Goal: Task Accomplishment & Management: Manage account settings

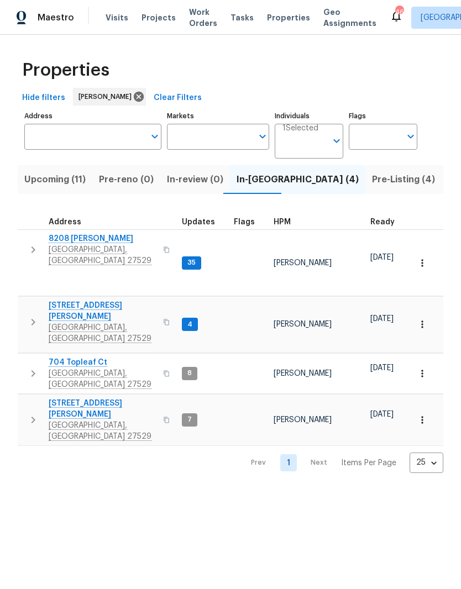
click at [59, 322] on span "[GEOGRAPHIC_DATA], [GEOGRAPHIC_DATA] 27529" at bounding box center [103, 333] width 108 height 22
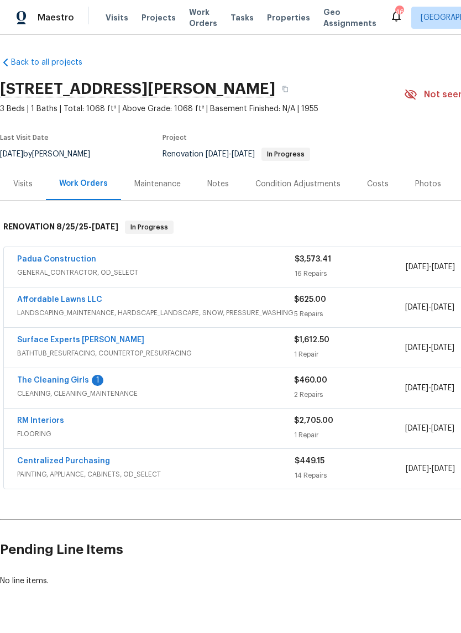
click at [36, 340] on link "Surface Experts Cary" at bounding box center [80, 340] width 127 height 8
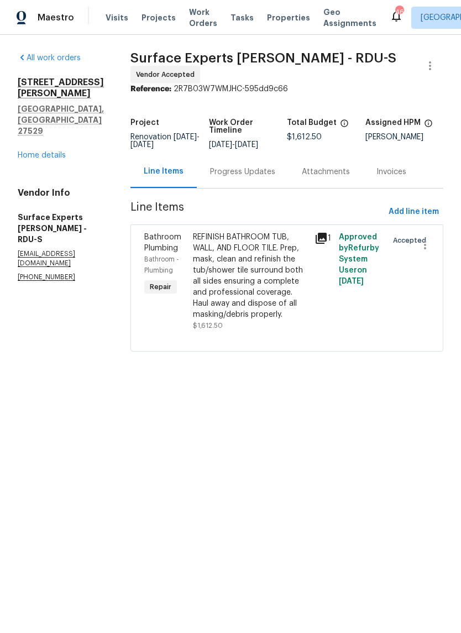
click at [275, 286] on div "REFINISH BATHROOM TUB, WALL, AND FLOOR TILE. Prep, mask, clean and refinish the…" at bounding box center [250, 276] width 115 height 88
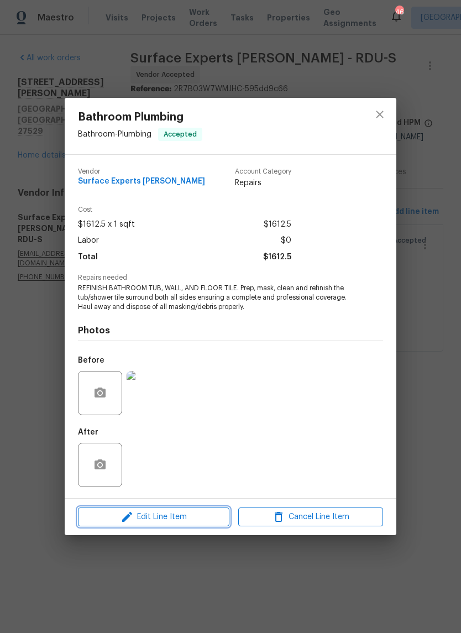
click at [200, 517] on span "Edit Line Item" at bounding box center [153, 517] width 145 height 14
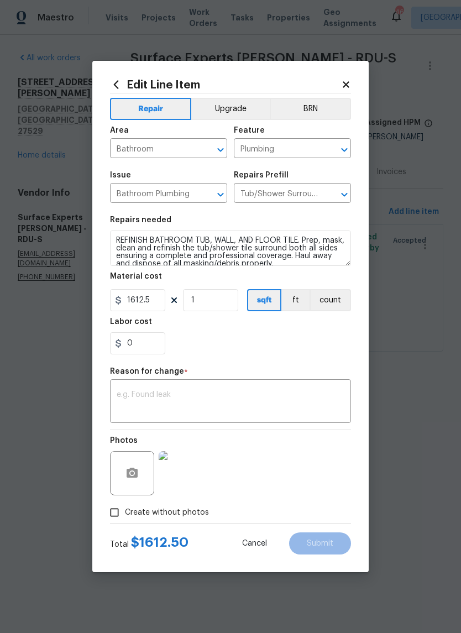
click at [230, 105] on button "Upgrade" at bounding box center [230, 109] width 79 height 22
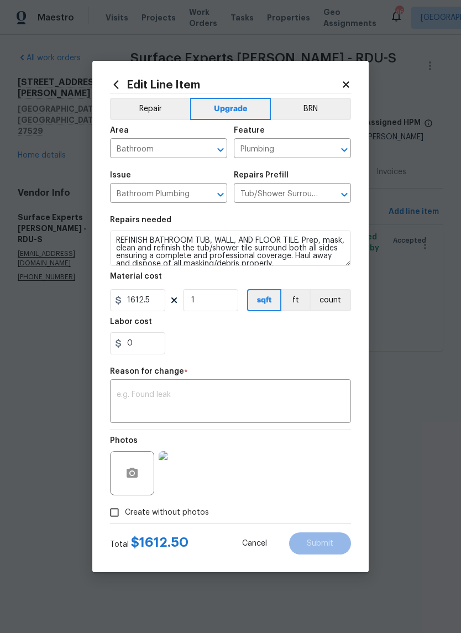
click at [272, 388] on div "x ​" at bounding box center [230, 402] width 241 height 41
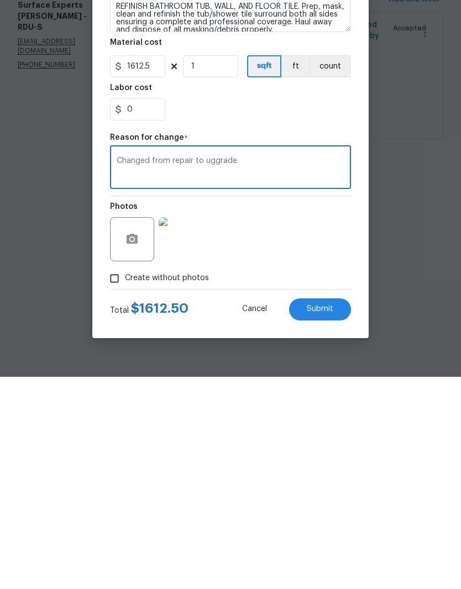
click at [224, 369] on textarea "Changed from repair to uggrade" at bounding box center [231, 380] width 228 height 23
click at [217, 369] on textarea "Changed from repair to uggrade" at bounding box center [231, 380] width 228 height 23
click at [225, 369] on textarea "Changed from repair to uggrade" at bounding box center [231, 380] width 228 height 23
type textarea "Changed from repair to upgrade"
click at [339, 511] on button "Submit" at bounding box center [320, 522] width 62 height 22
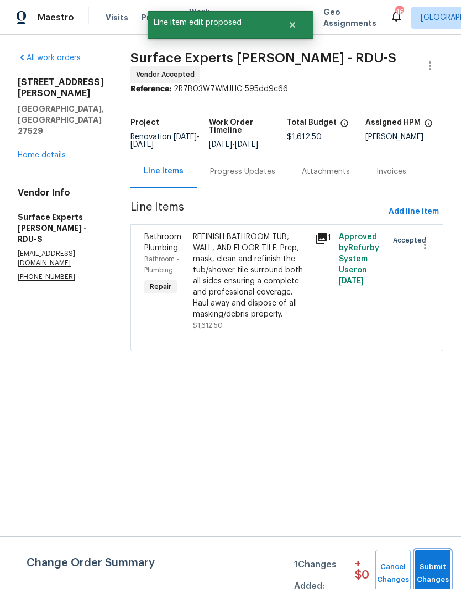
click at [434, 570] on span "Submit Changes" at bounding box center [432, 573] width 24 height 25
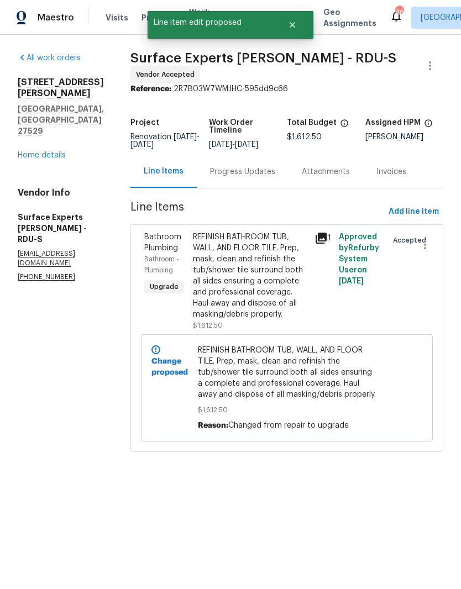
click at [39, 151] on link "Home details" at bounding box center [42, 155] width 48 height 8
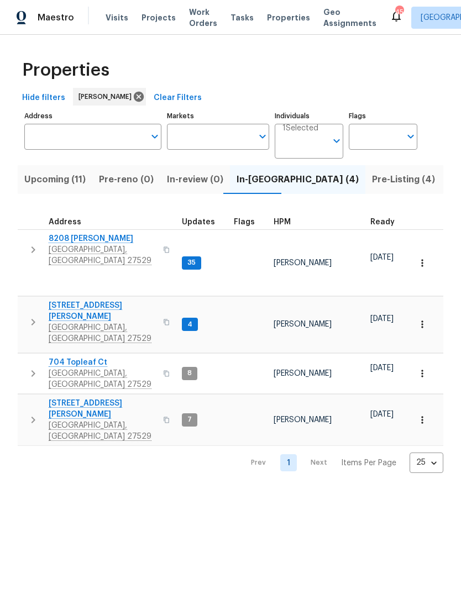
click at [54, 368] on span "[GEOGRAPHIC_DATA], [GEOGRAPHIC_DATA] 27529" at bounding box center [103, 379] width 108 height 22
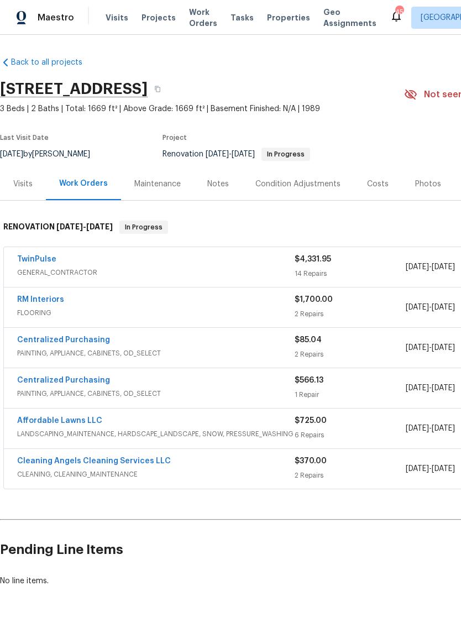
click at [36, 460] on link "Cleaning Angels Cleaning Services LLC" at bounding box center [94, 461] width 154 height 8
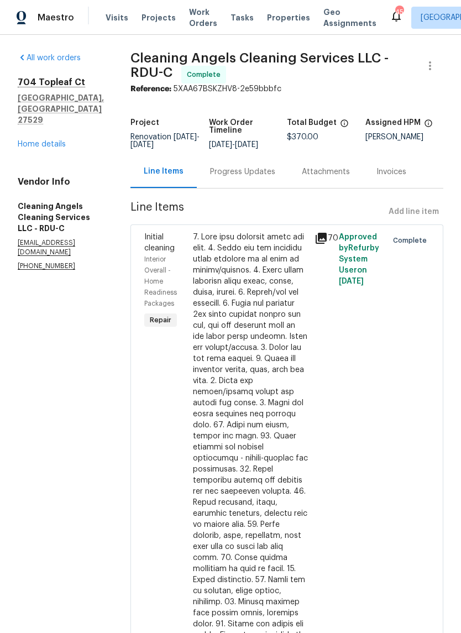
click at [429, 220] on div "Line Items Add line item" at bounding box center [286, 212] width 313 height 20
click at [431, 222] on div "Line Items Add line item" at bounding box center [286, 212] width 313 height 20
click at [433, 217] on div "Line Items Add line item" at bounding box center [286, 212] width 313 height 20
click at [435, 214] on div "Line Items Add line item" at bounding box center [286, 212] width 313 height 20
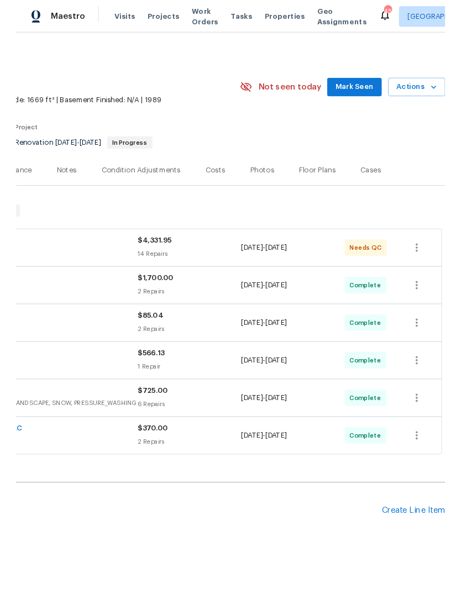
scroll to position [1, 164]
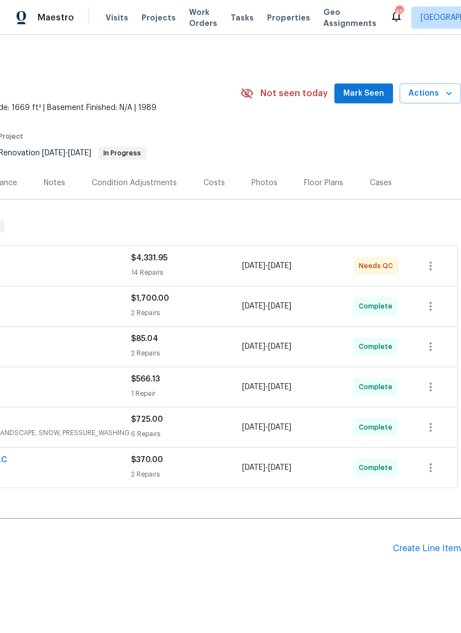
click at [443, 547] on div "Create Line Item" at bounding box center [427, 548] width 68 height 10
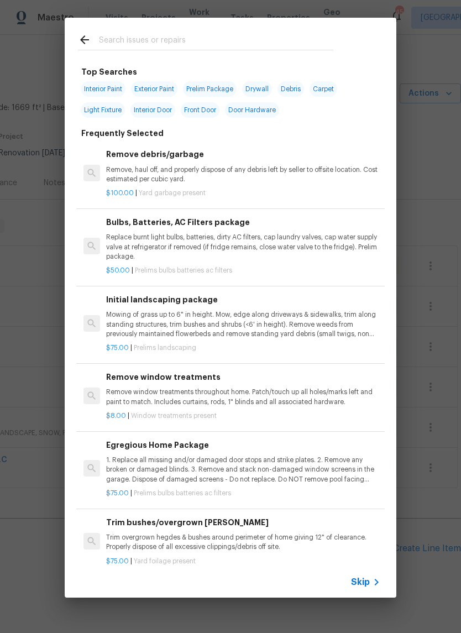
click at [273, 41] on input "text" at bounding box center [216, 41] width 234 height 17
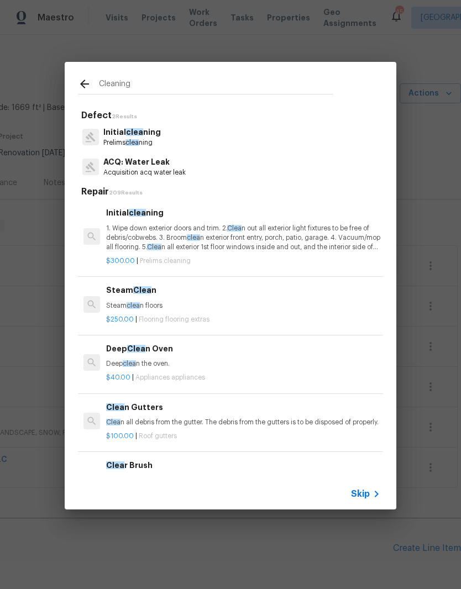
type input "Cleaning"
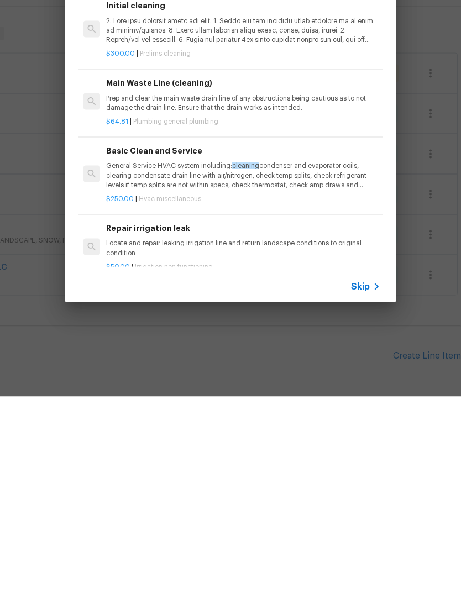
scroll to position [0, 0]
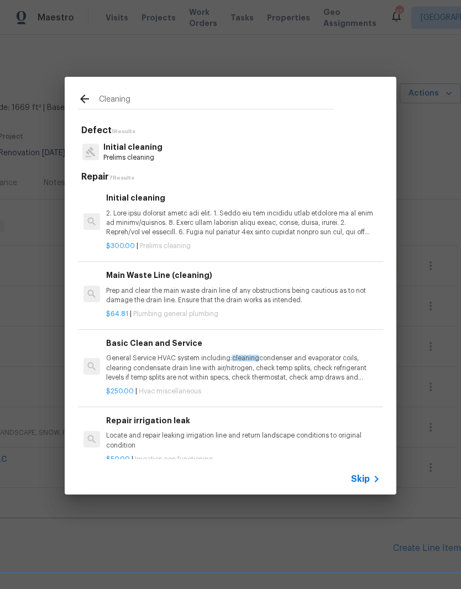
click at [207, 223] on p at bounding box center [243, 223] width 274 height 28
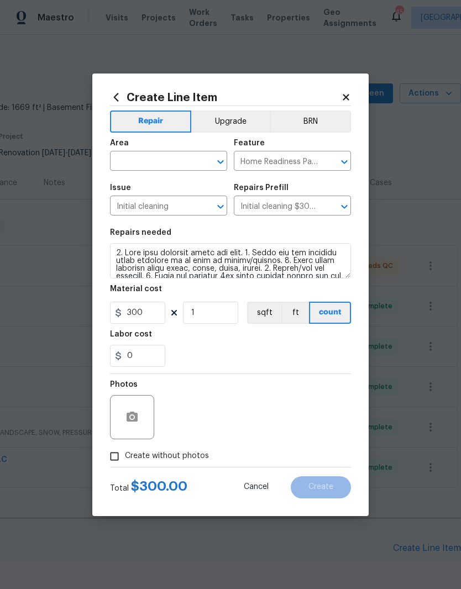
click at [348, 98] on icon at bounding box center [346, 97] width 6 height 6
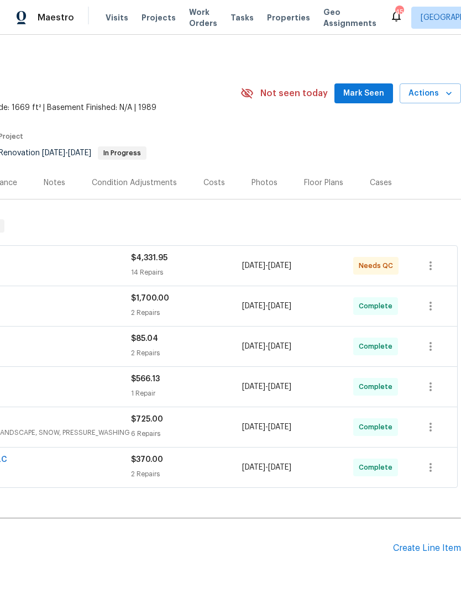
click at [436, 550] on div "Create Line Item" at bounding box center [427, 548] width 68 height 10
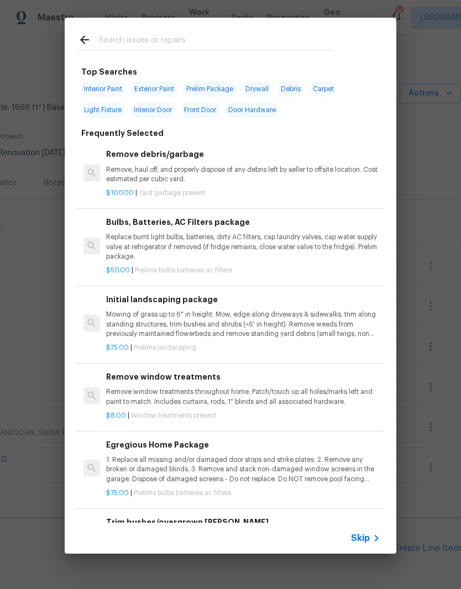
click at [238, 39] on input "text" at bounding box center [216, 41] width 234 height 17
type input "V"
type input "Cleaning"
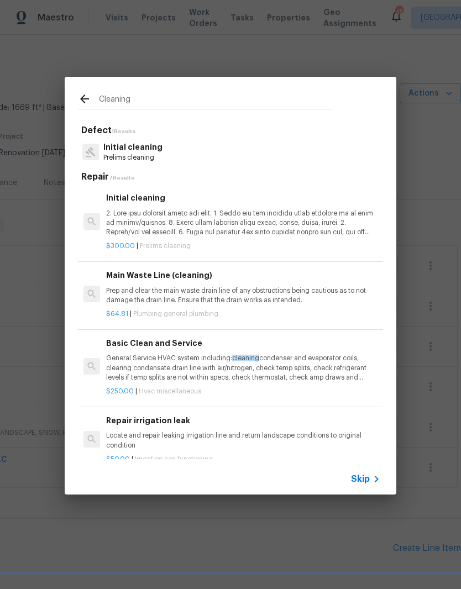
click at [147, 157] on p "Prelims cleaning" at bounding box center [132, 157] width 59 height 9
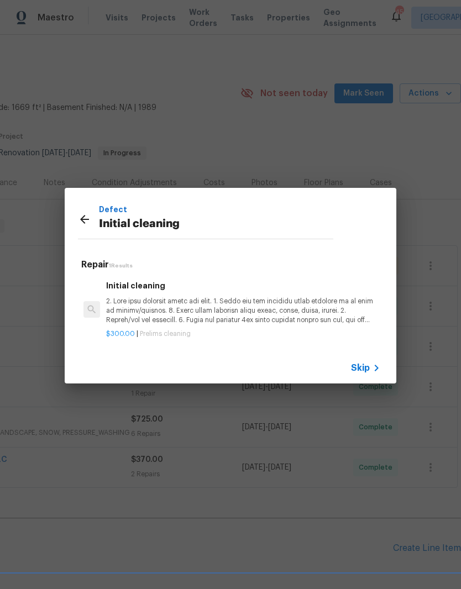
click at [316, 318] on p at bounding box center [243, 311] width 274 height 28
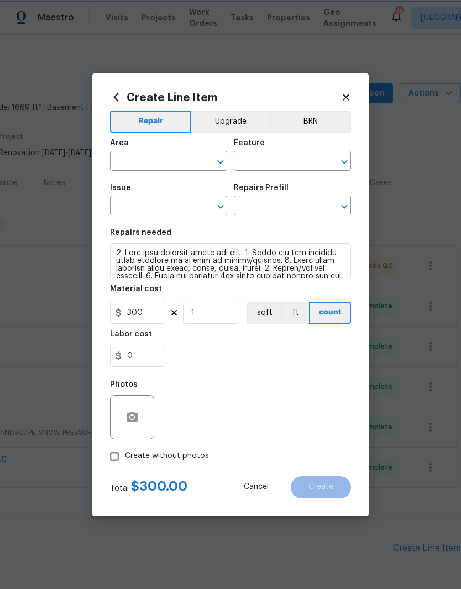
type input "Home Readiness Packages"
type input "Initial cleaning"
type input "Initial cleaning $300.00"
click at [186, 162] on input "text" at bounding box center [153, 162] width 86 height 17
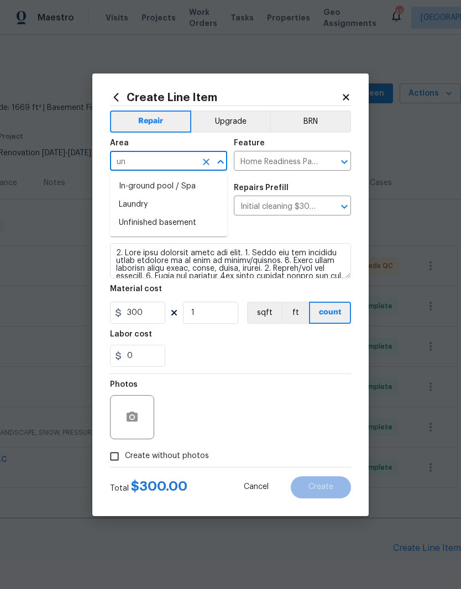
type input "u"
click at [185, 211] on li "Interior Overall" at bounding box center [168, 205] width 117 height 18
type input "Interior Overall"
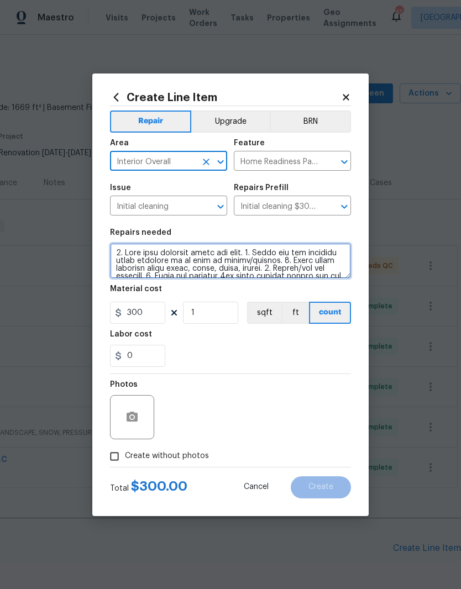
click at [117, 257] on textarea at bounding box center [230, 260] width 241 height 35
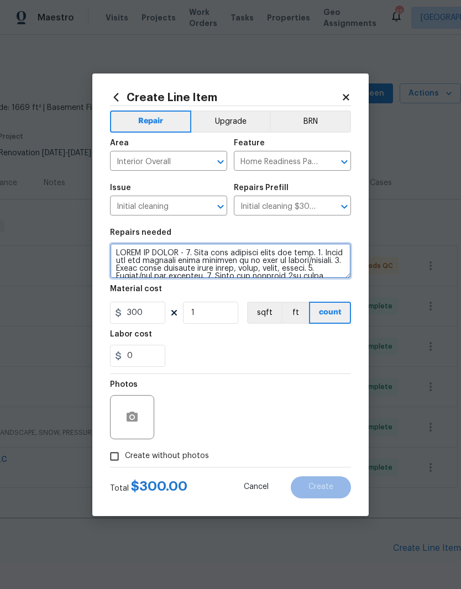
type textarea "TOUCH UP CLEAN - 1. Wipe down exterior doors and trim. 2. Clean out all exterio…"
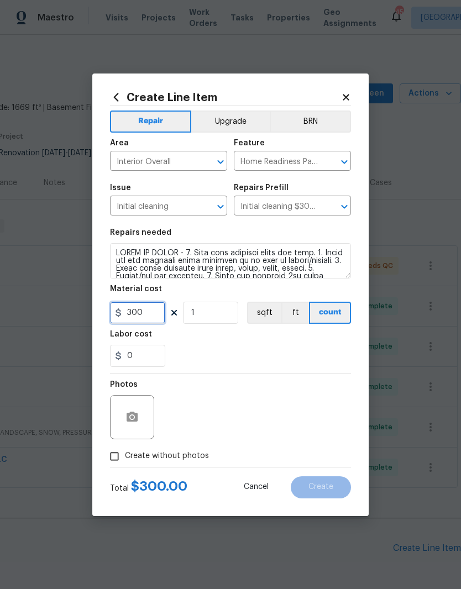
click at [150, 318] on input "300" at bounding box center [137, 313] width 55 height 22
type input "100"
click at [222, 352] on div "0" at bounding box center [230, 356] width 241 height 22
click at [141, 419] on button "button" at bounding box center [132, 417] width 27 height 27
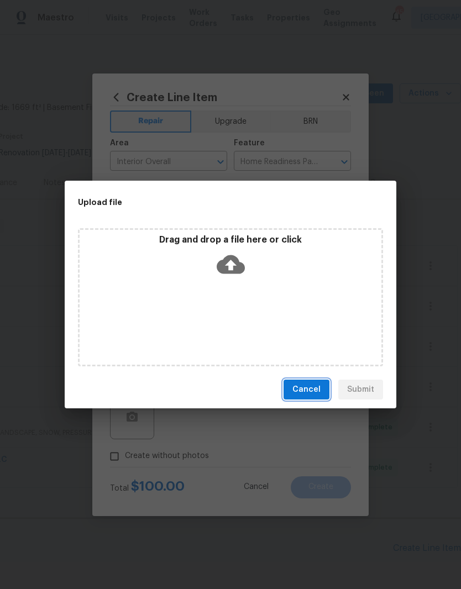
click at [323, 391] on button "Cancel" at bounding box center [306, 390] width 46 height 20
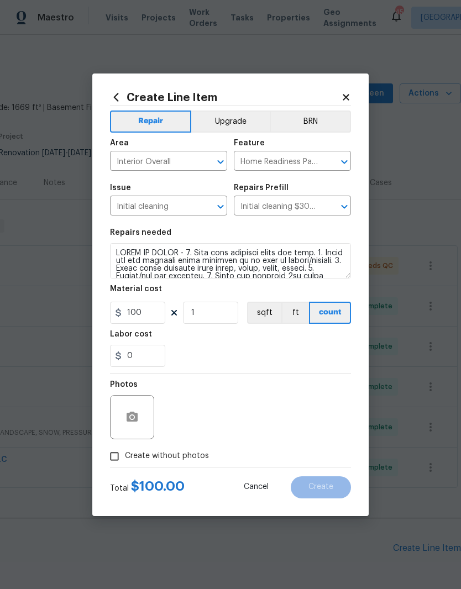
click at [114, 459] on input "Create without photos" at bounding box center [114, 456] width 21 height 21
checkbox input "true"
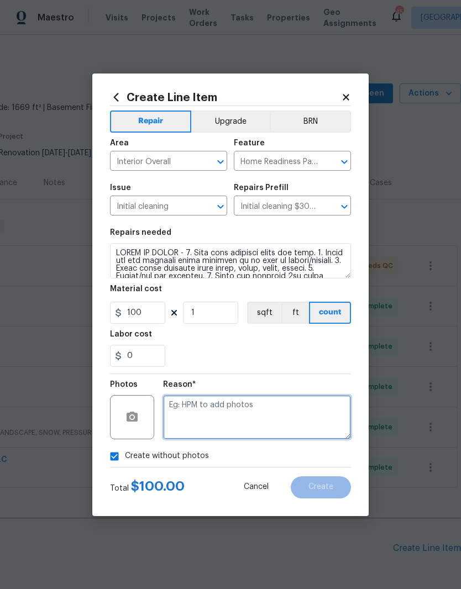
click at [217, 420] on textarea at bounding box center [257, 417] width 188 height 44
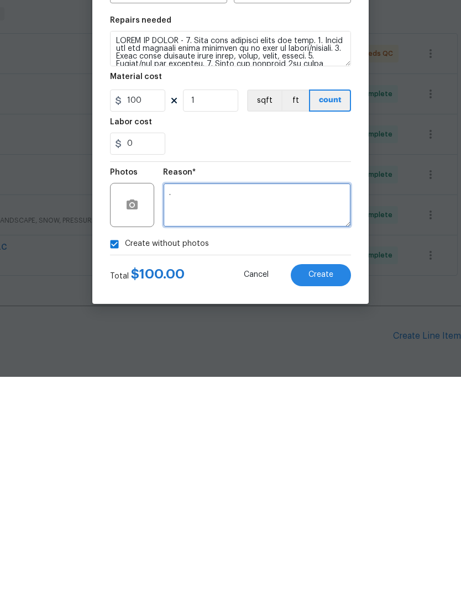
type textarea "."
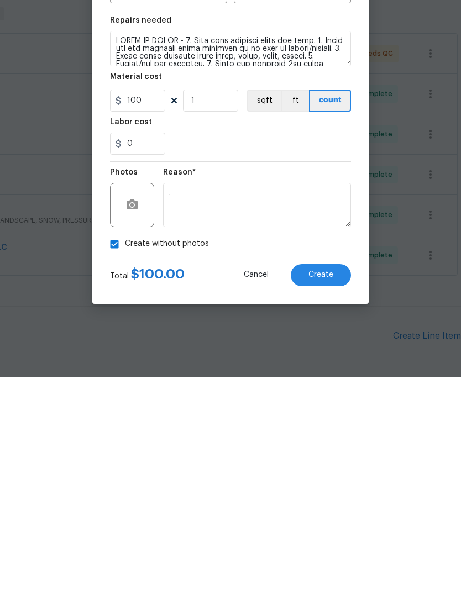
click at [312, 483] on span "Create" at bounding box center [320, 487] width 25 height 8
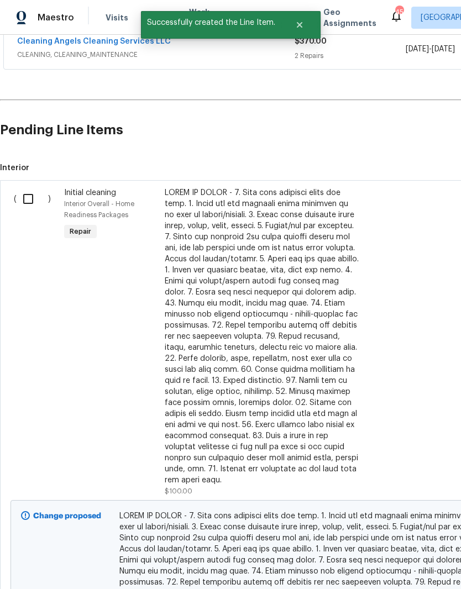
scroll to position [414, 0]
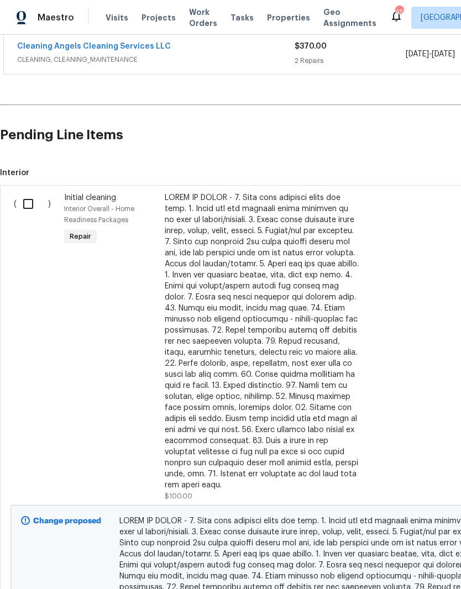
click at [27, 192] on input "checkbox" at bounding box center [32, 203] width 31 height 23
checkbox input "true"
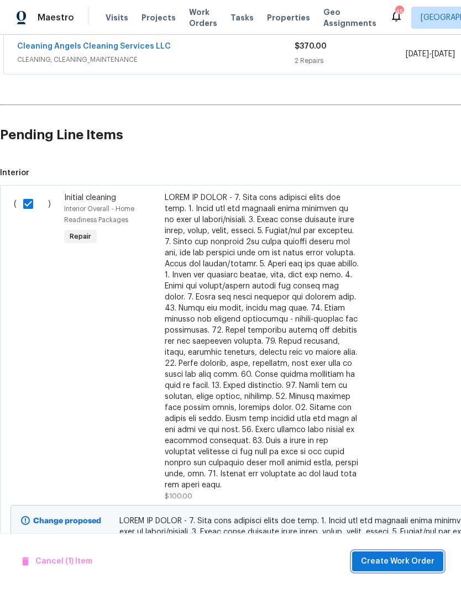
click at [422, 559] on span "Create Work Order" at bounding box center [397, 562] width 73 height 14
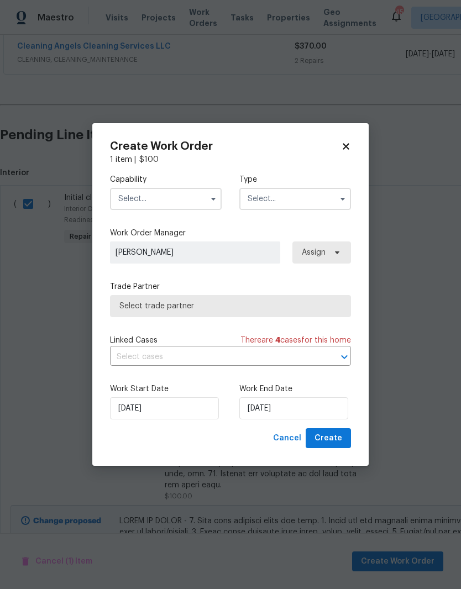
click at [185, 190] on input "text" at bounding box center [166, 199] width 112 height 22
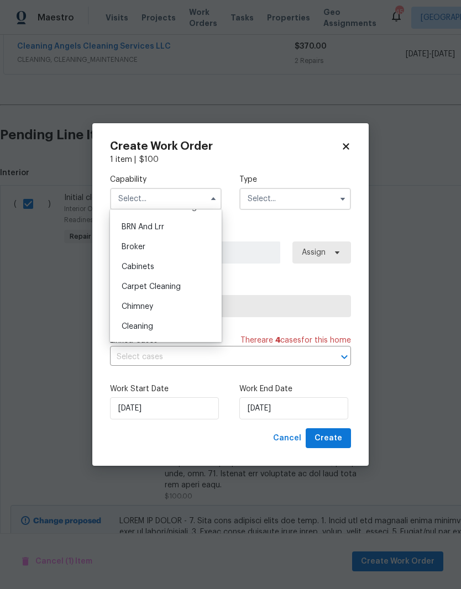
scroll to position [54, 0]
click at [189, 329] on div "Cleaning" at bounding box center [166, 327] width 106 height 20
type input "Cleaning"
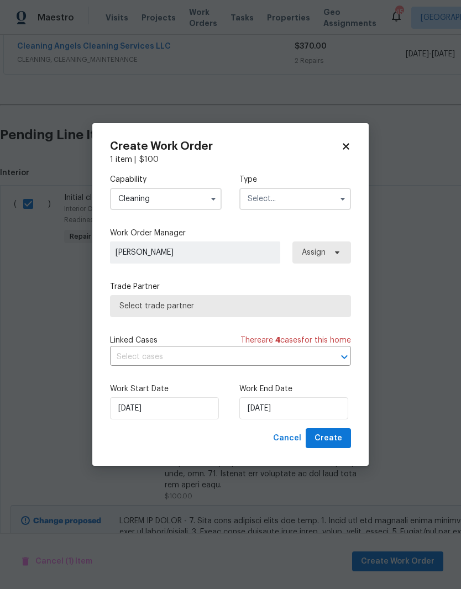
click at [321, 197] on input "text" at bounding box center [295, 199] width 112 height 22
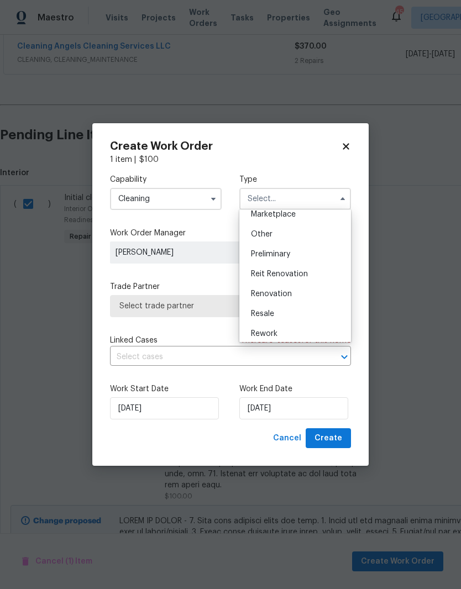
scroll to position [209, 0]
click at [332, 297] on div "Renovation" at bounding box center [295, 291] width 106 height 20
type input "Renovation"
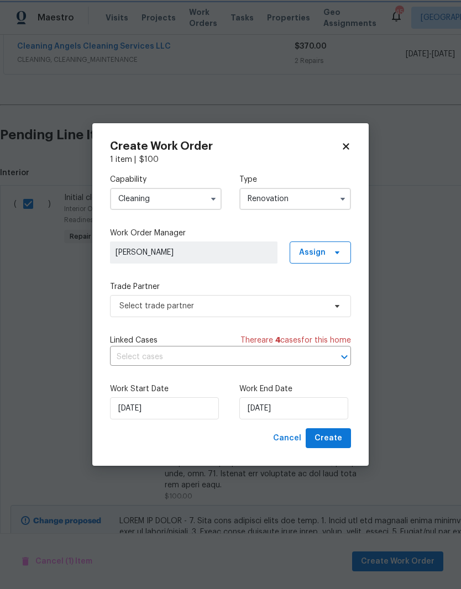
scroll to position [0, 0]
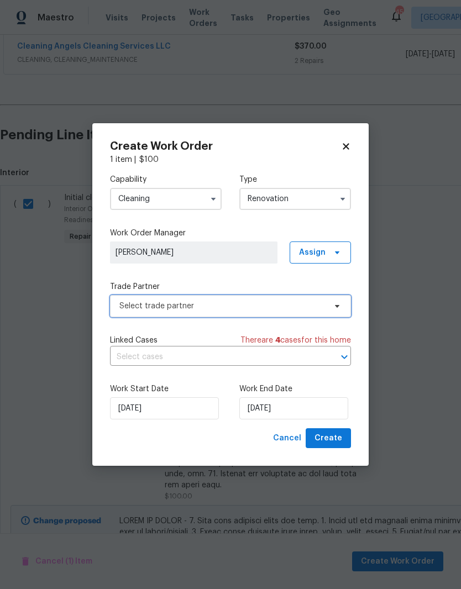
click at [278, 307] on span "Select trade partner" at bounding box center [222, 306] width 206 height 11
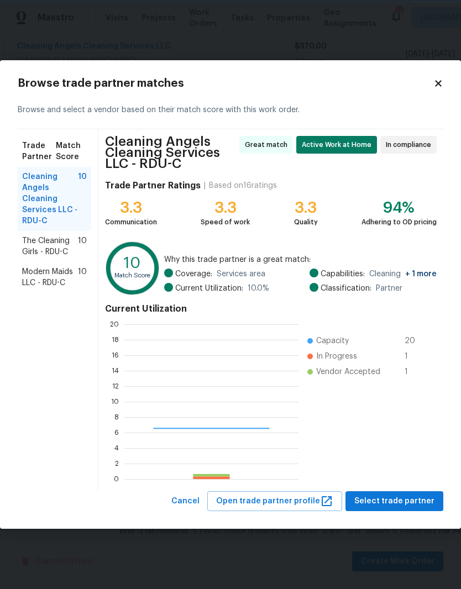
scroll to position [155, 174]
click at [34, 196] on span "Cleaning Angels Cleaning Services LLC - RDU-C" at bounding box center [50, 198] width 56 height 55
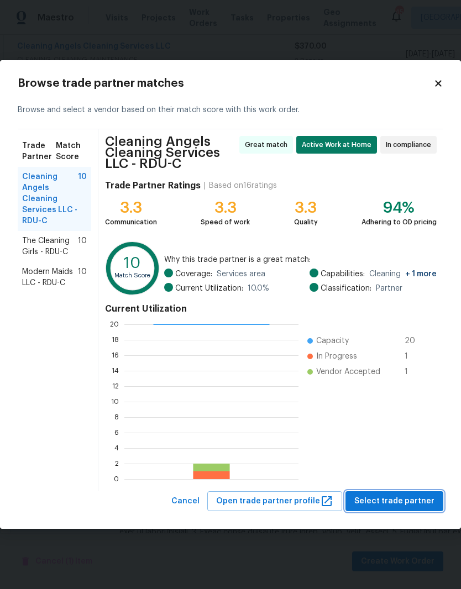
click at [380, 499] on span "Select trade partner" at bounding box center [394, 502] width 80 height 14
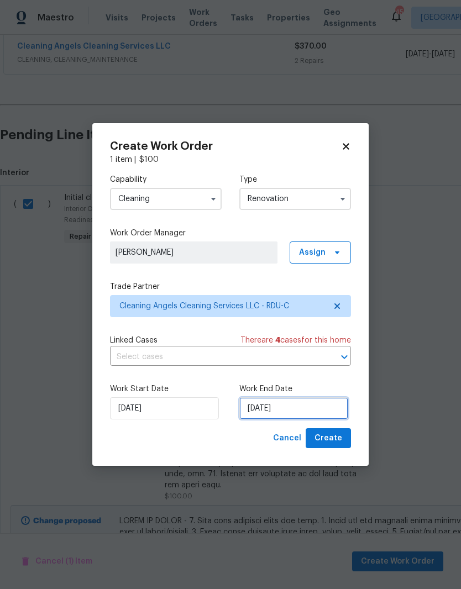
click at [313, 407] on input "[DATE]" at bounding box center [293, 408] width 109 height 22
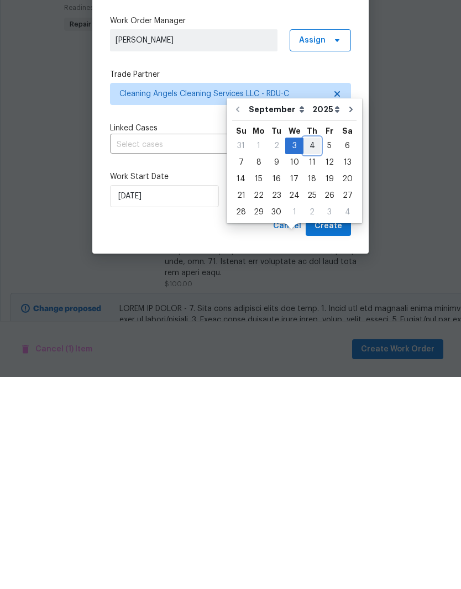
click at [308, 350] on div "4" at bounding box center [311, 357] width 17 height 15
type input "9/4/2025"
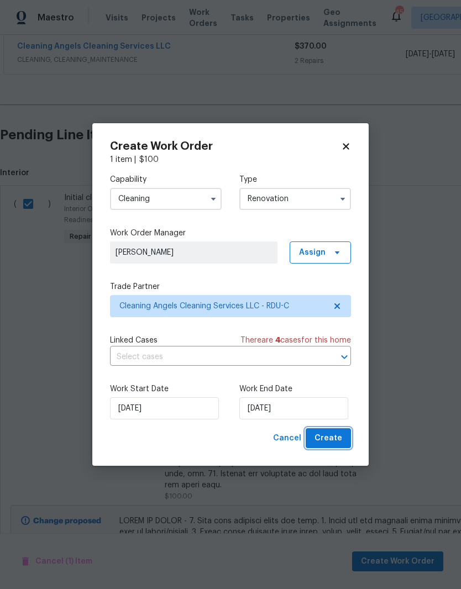
click at [341, 443] on span "Create" at bounding box center [328, 439] width 28 height 14
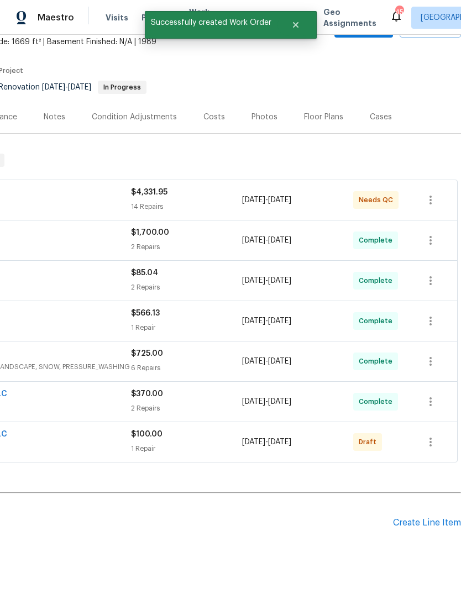
scroll to position [67, 164]
click at [334, 429] on div "9/3/2025 - 9/4/2025" at bounding box center [297, 442] width 111 height 27
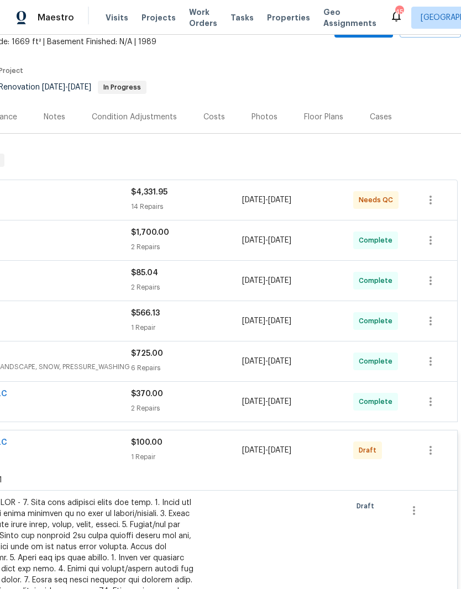
click at [212, 451] on div "1 Repair" at bounding box center [186, 456] width 111 height 11
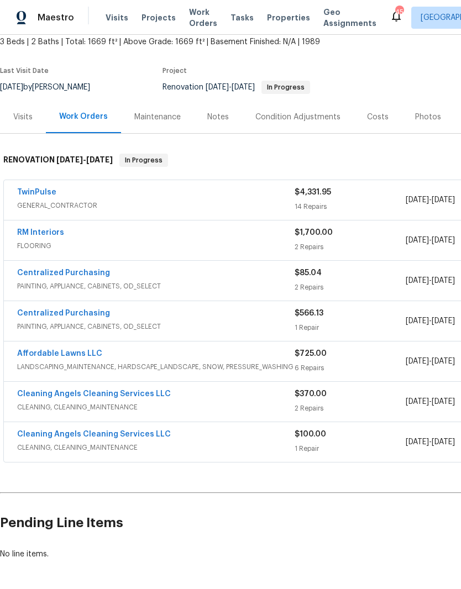
scroll to position [67, 0]
click at [146, 430] on link "Cleaning Angels Cleaning Services LLC" at bounding box center [94, 434] width 154 height 8
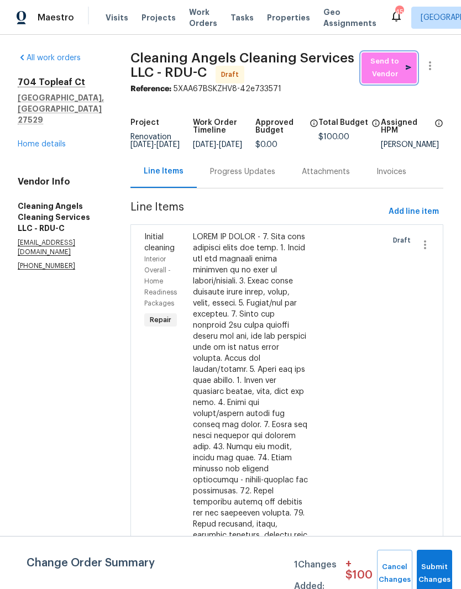
click at [393, 75] on span "Send to Vendor" at bounding box center [389, 67] width 44 height 25
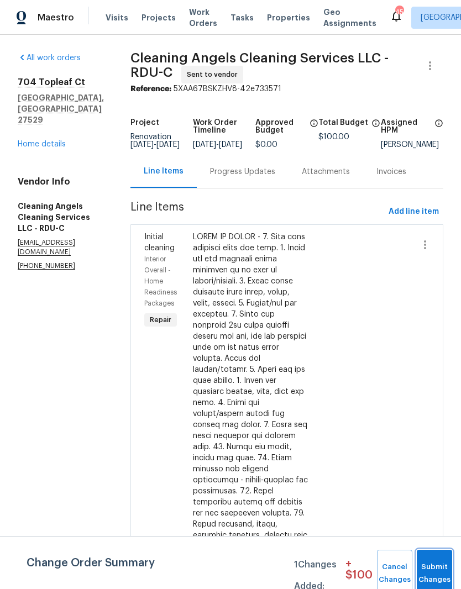
click at [445, 569] on button "Submit Changes" at bounding box center [434, 574] width 35 height 48
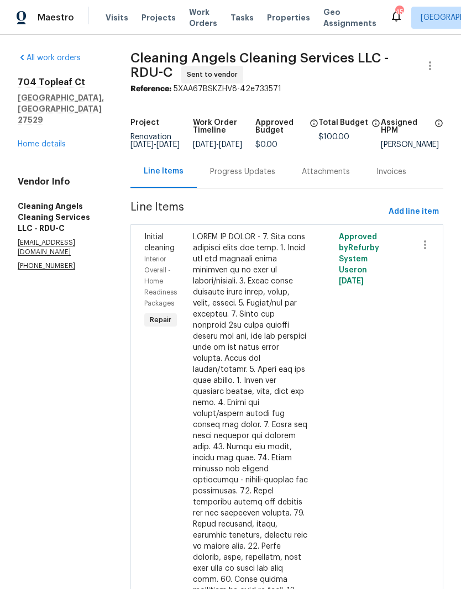
click at [28, 140] on link "Home details" at bounding box center [42, 144] width 48 height 8
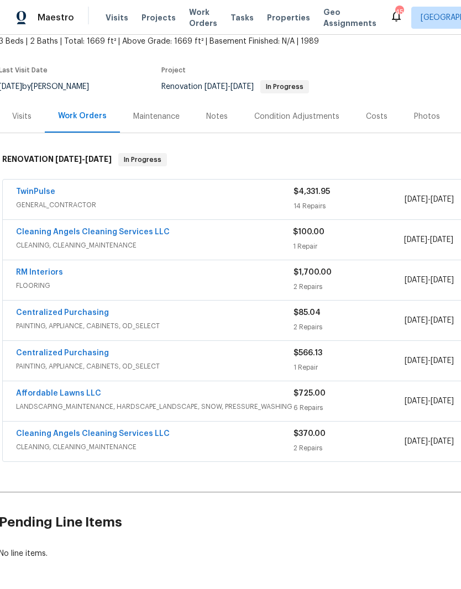
scroll to position [67, 1]
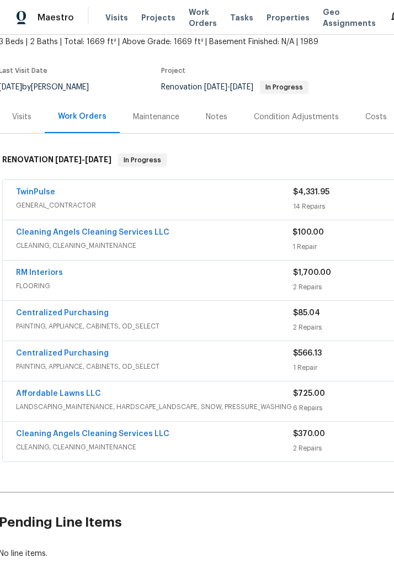
click at [338, 538] on h2 "Pending Line Items" at bounding box center [277, 522] width 556 height 51
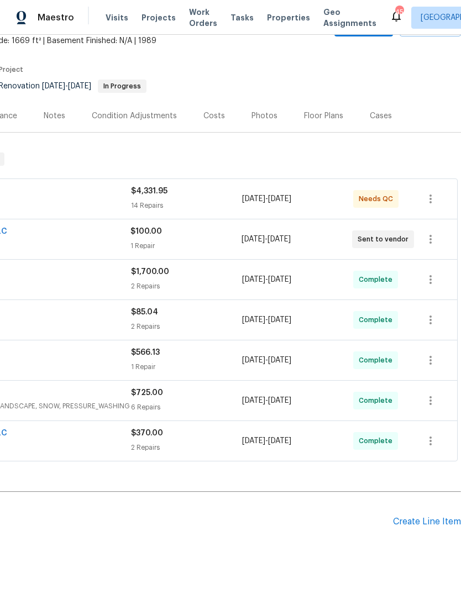
scroll to position [67, 164]
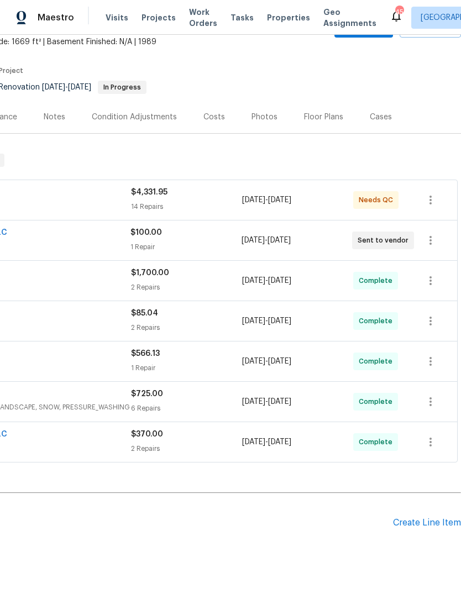
click at [425, 521] on div "Create Line Item" at bounding box center [427, 523] width 68 height 10
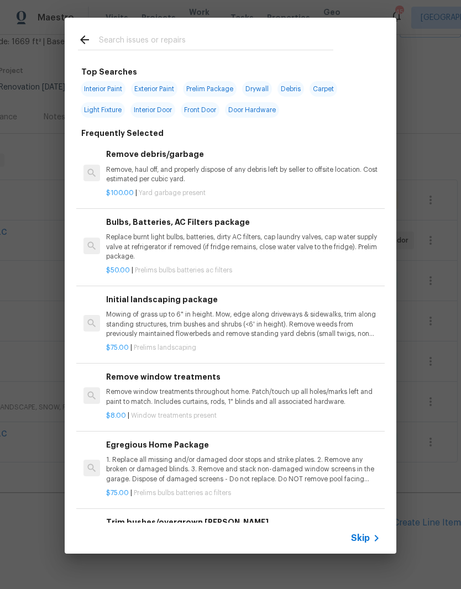
click at [267, 180] on p "Remove, haul off, and properly dispose of any debris left by seller to offsite …" at bounding box center [243, 174] width 274 height 19
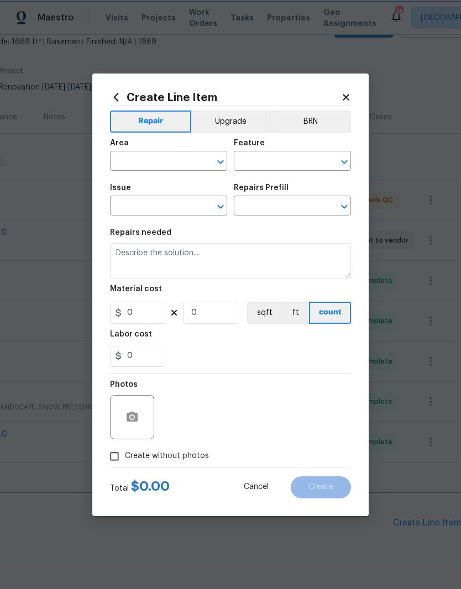
type input "Debris/garbage on site"
type textarea "Remove, haul off, and properly dispose of any debris left by seller to offsite …"
type input "1"
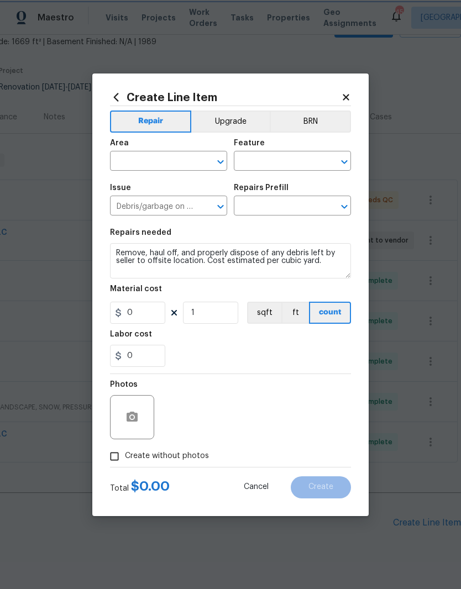
type input "Remove debris/garbage $100.00"
type input "100"
click at [129, 160] on input "text" at bounding box center [153, 162] width 86 height 17
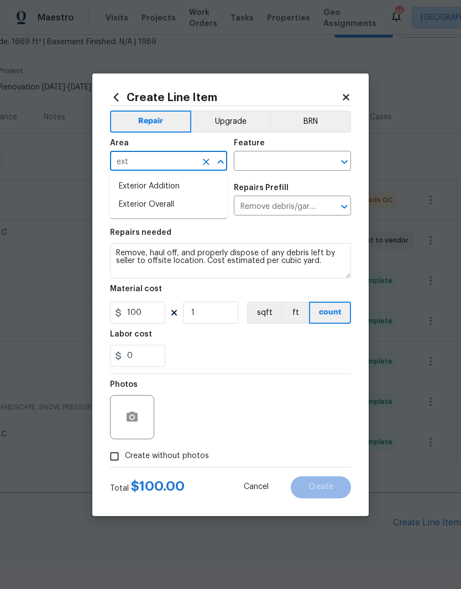
click at [150, 211] on li "Exterior Overall" at bounding box center [168, 205] width 117 height 18
type input "Exterior Overall"
click at [287, 159] on input "text" at bounding box center [277, 162] width 86 height 17
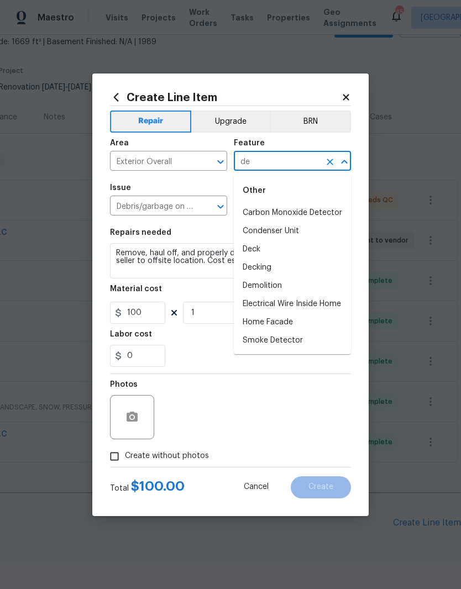
type input "d"
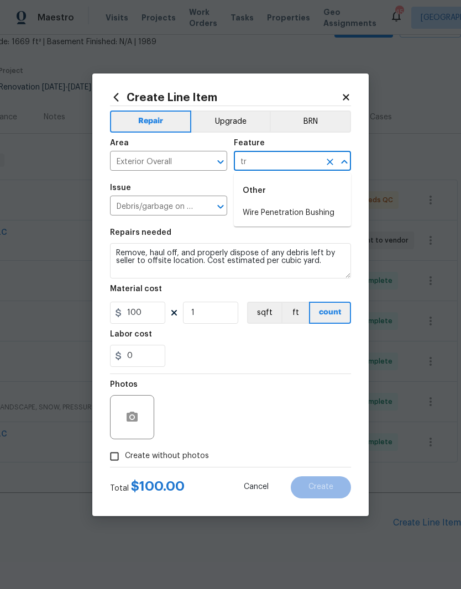
type input "t"
click at [340, 253] on li "Home Readiness Packages" at bounding box center [292, 249] width 117 height 18
type input "Home Readiness Packages"
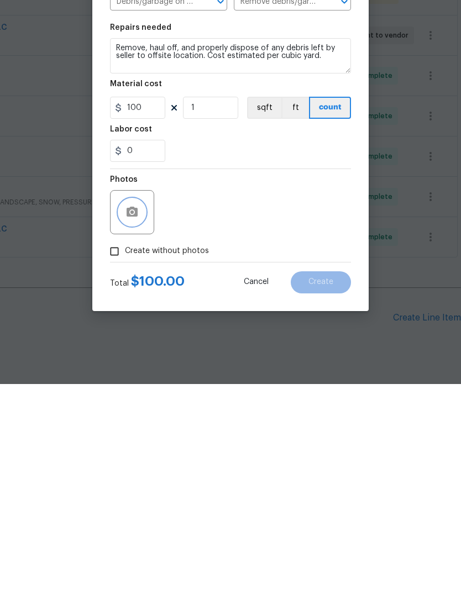
click at [136, 412] on icon "button" at bounding box center [132, 417] width 11 height 10
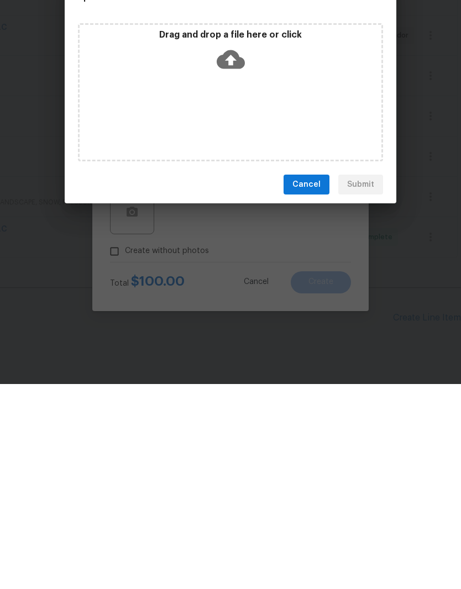
scroll to position [45, 0]
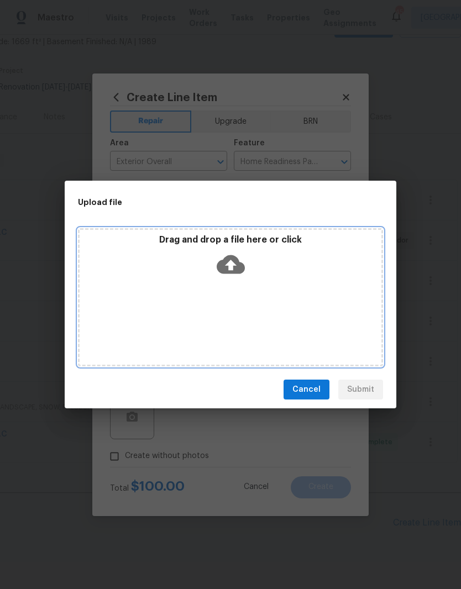
click at [164, 276] on div "Drag and drop a file here or click" at bounding box center [231, 258] width 302 height 48
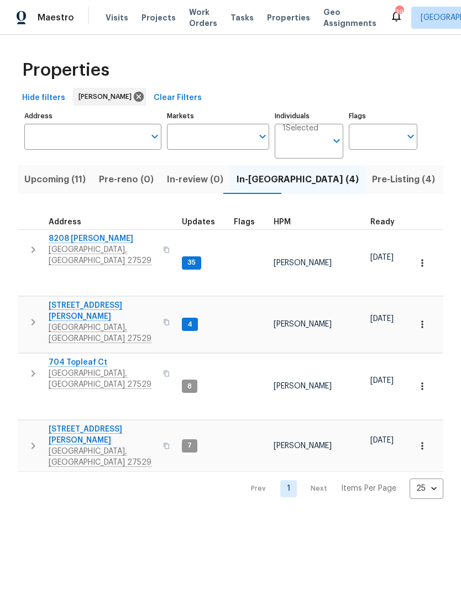
click at [70, 446] on span "Garner, NC 27529" at bounding box center [103, 457] width 108 height 22
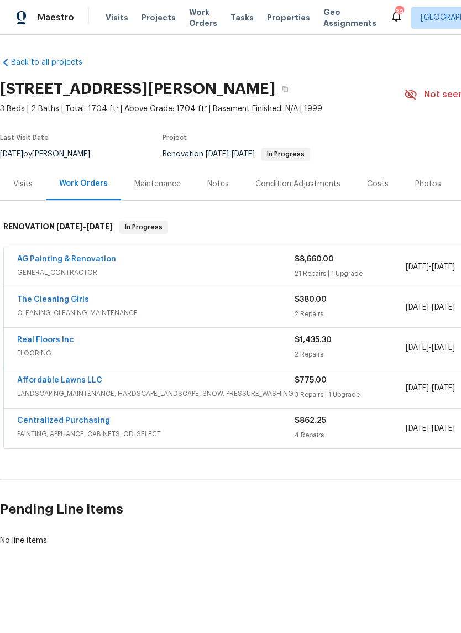
click at [377, 188] on div "Costs" at bounding box center [378, 183] width 22 height 11
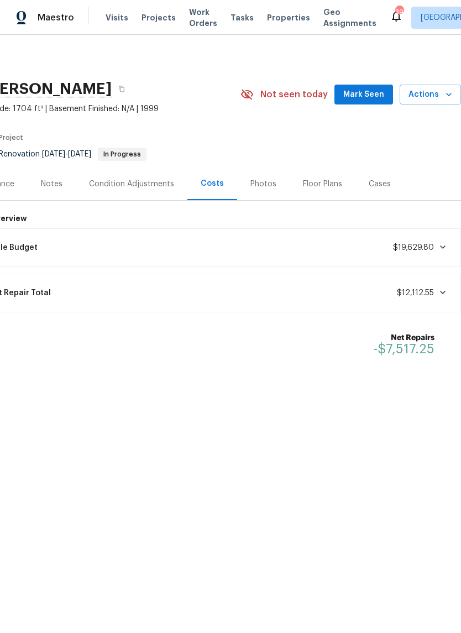
scroll to position [0, 164]
click at [56, 191] on div "Notes" at bounding box center [52, 183] width 48 height 33
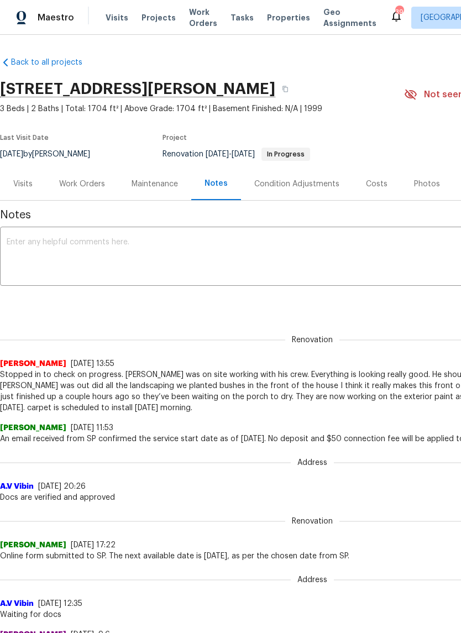
click at [62, 250] on textarea at bounding box center [312, 257] width 611 height 39
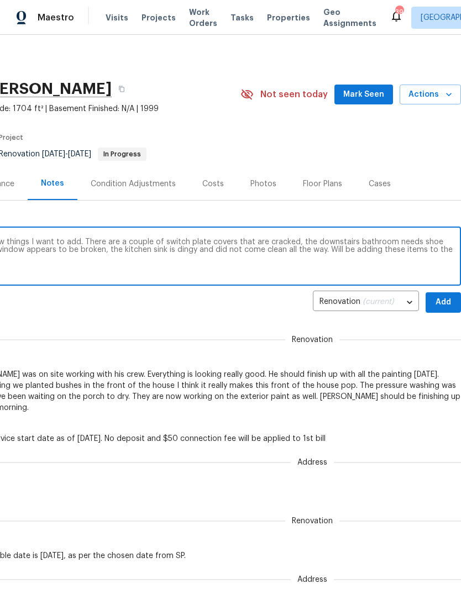
scroll to position [0, 164]
type textarea "Reno is completed. Did QC and found a few things I want to add. There are a cou…"
click at [449, 293] on button "Add" at bounding box center [442, 302] width 35 height 20
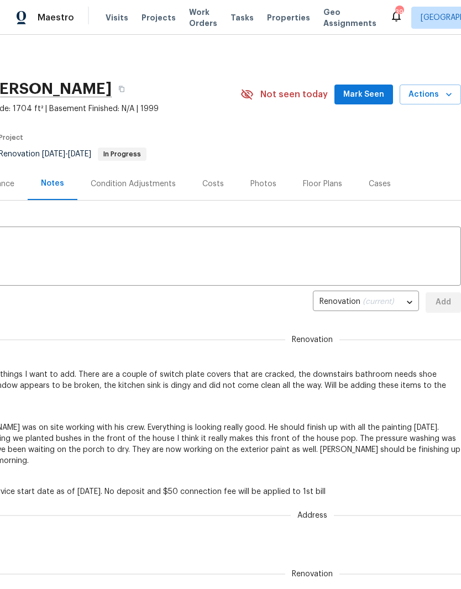
click at [377, 92] on span "Mark Seen" at bounding box center [363, 95] width 41 height 14
